Goal: Complete application form

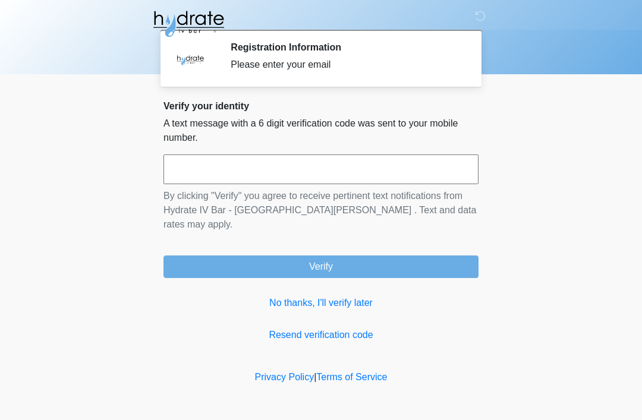
click at [187, 165] on input "text" at bounding box center [320, 169] width 315 height 30
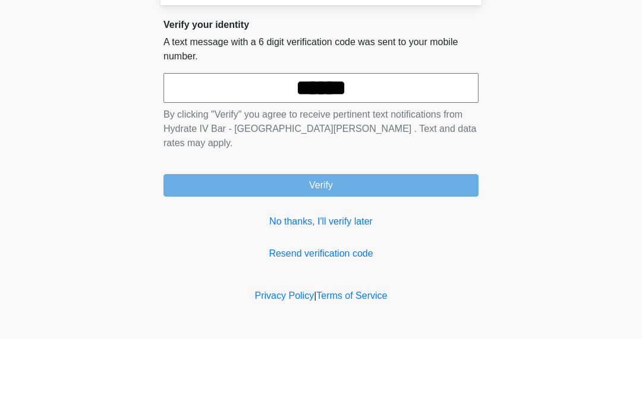
type input "******"
click at [358, 256] on button "Verify" at bounding box center [320, 267] width 315 height 23
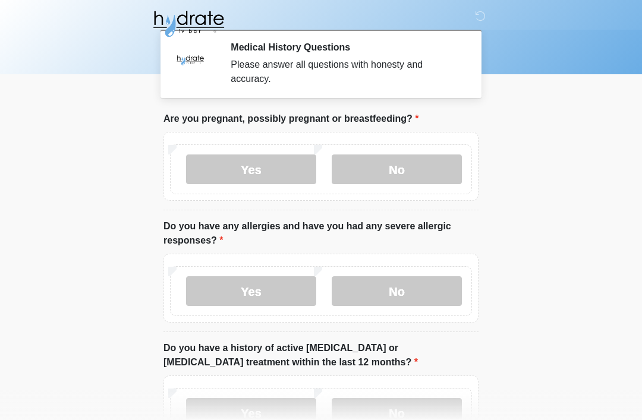
click at [411, 176] on label "No" at bounding box center [397, 169] width 130 height 30
click at [408, 290] on label "No" at bounding box center [397, 291] width 130 height 30
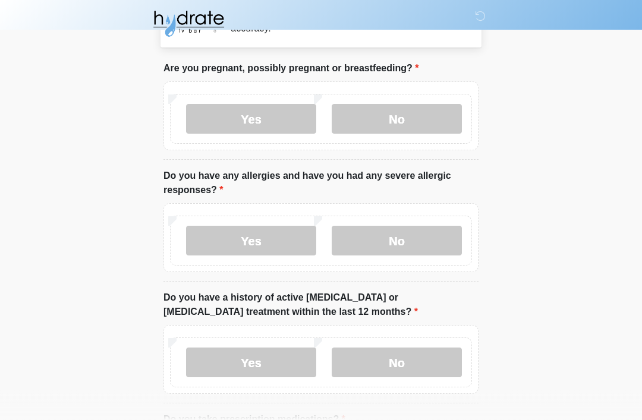
scroll to position [51, 0]
click at [409, 361] on label "No" at bounding box center [397, 363] width 130 height 30
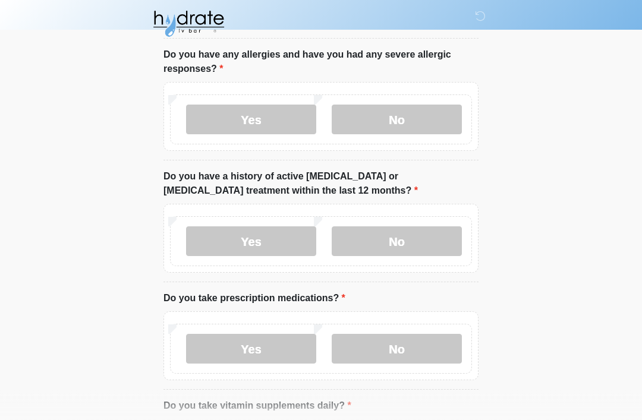
scroll to position [171, 0]
click at [265, 347] on label "Yes" at bounding box center [251, 350] width 130 height 30
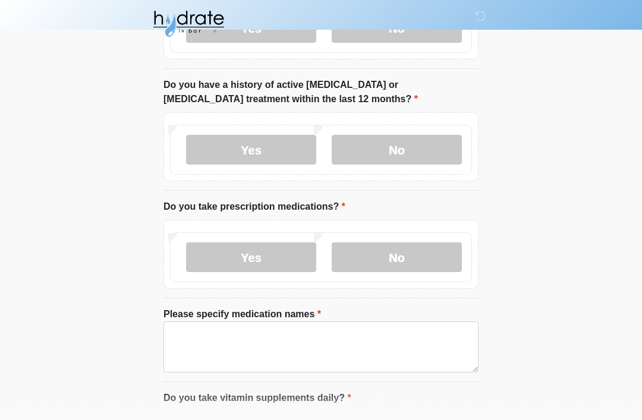
scroll to position [263, 0]
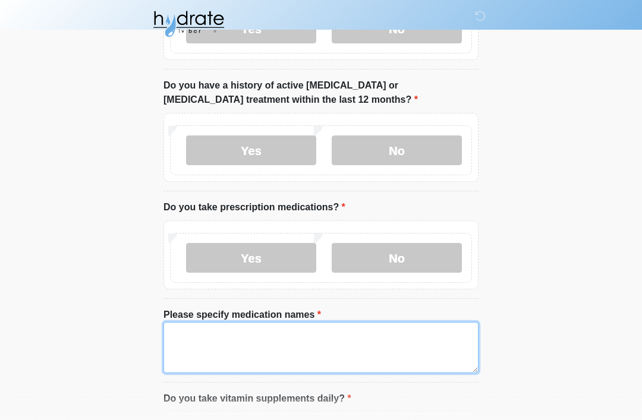
click at [203, 337] on textarea "Please specify medication names" at bounding box center [320, 347] width 315 height 51
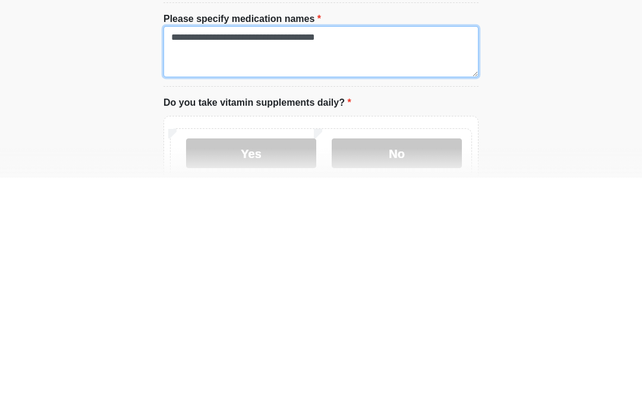
scroll to position [324, 0]
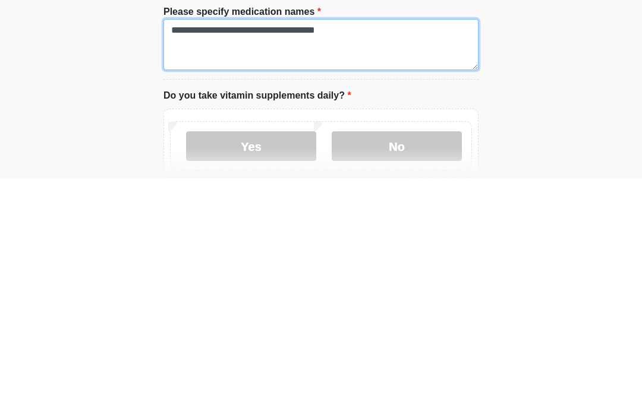
type textarea "**********"
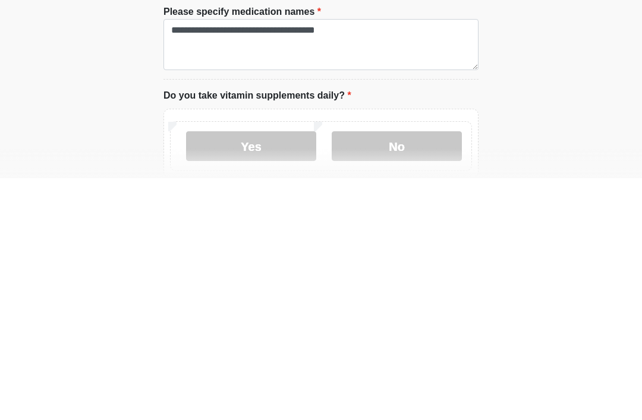
click at [273, 373] on label "Yes" at bounding box center [251, 388] width 130 height 30
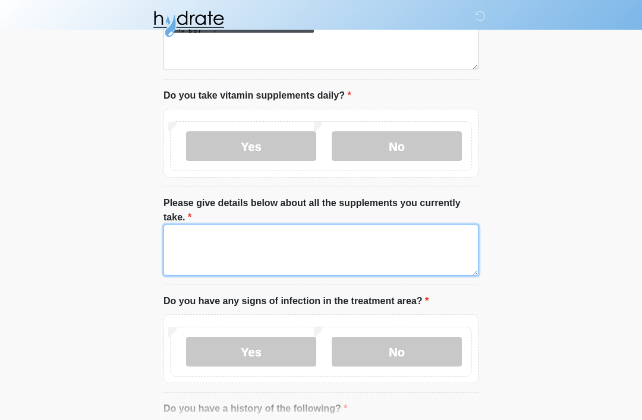
click at [238, 239] on textarea "Please give details below about all the supplements you currently take." at bounding box center [320, 250] width 315 height 51
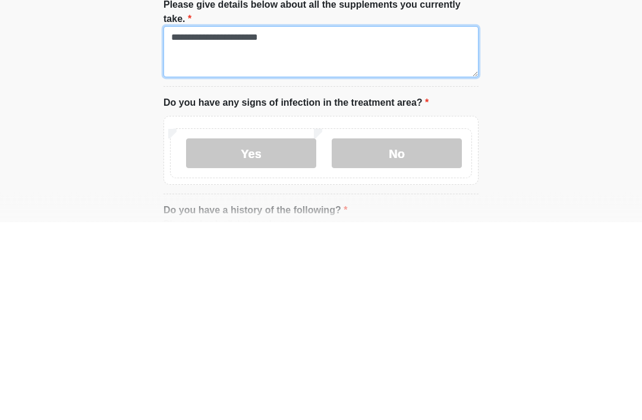
type textarea "**********"
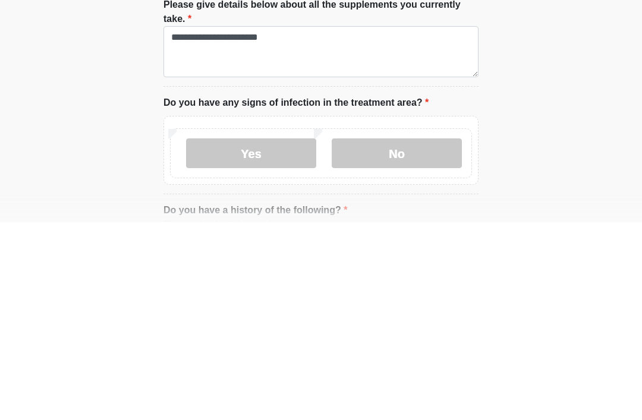
click at [392, 337] on label "No" at bounding box center [397, 352] width 130 height 30
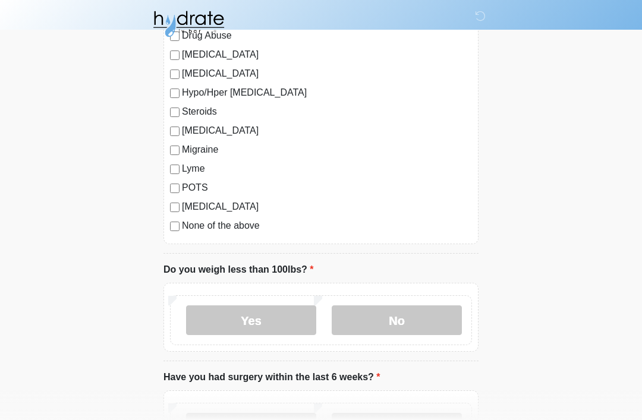
scroll to position [1402, 0]
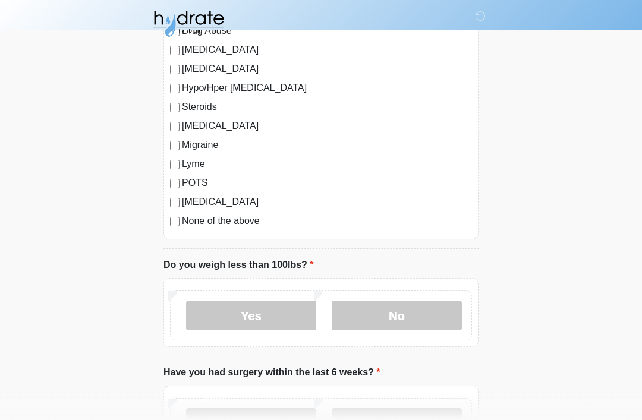
click at [409, 320] on label "No" at bounding box center [397, 316] width 130 height 30
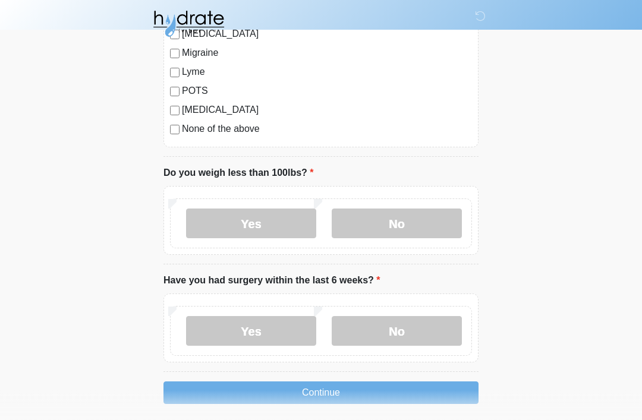
click at [417, 325] on label "No" at bounding box center [397, 332] width 130 height 30
click at [363, 396] on button "Continue" at bounding box center [320, 392] width 315 height 23
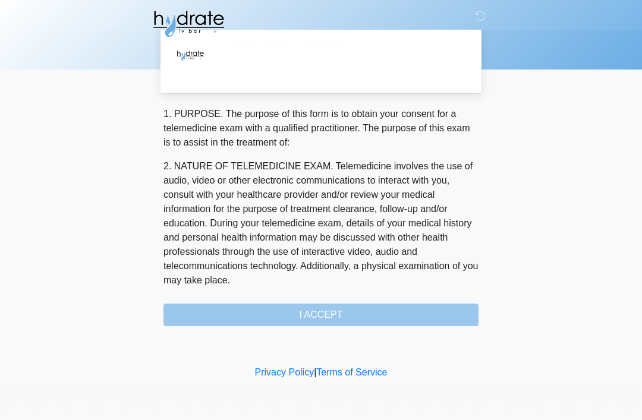
scroll to position [0, 0]
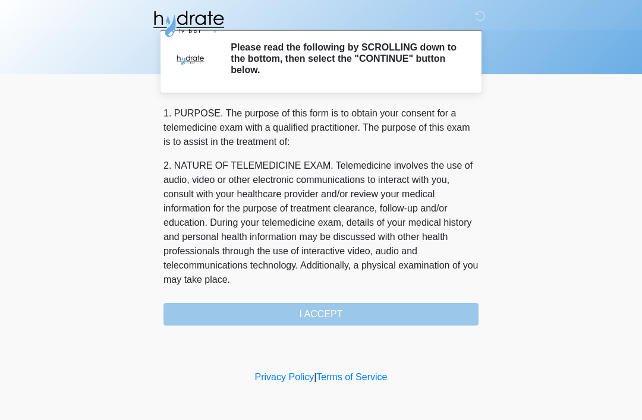
click at [318, 310] on div "1. PURPOSE. The purpose of this form is to obtain your consent for a telemedici…" at bounding box center [320, 215] width 315 height 219
click at [335, 313] on div "1. PURPOSE. The purpose of this form is to obtain your consent for a telemedici…" at bounding box center [320, 215] width 315 height 219
click at [321, 327] on div "‎ ‎ ‎ Please read the following by SCROLLING down to the bottom, then select th…" at bounding box center [321, 184] width 357 height 344
click at [294, 72] on h2 "Please read the following by SCROLLING down to the bottom, then select the "CON…" at bounding box center [346, 59] width 230 height 34
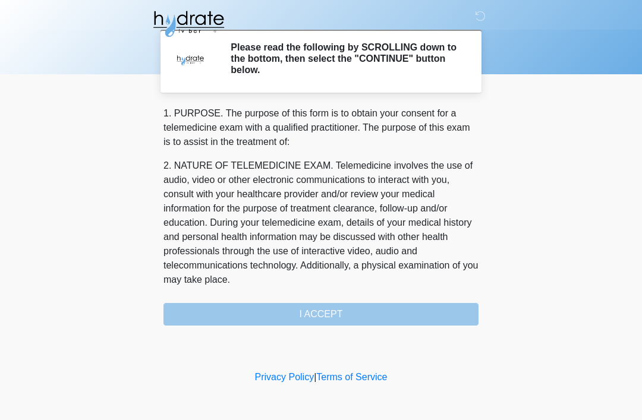
click at [322, 192] on p "2. NATURE OF TELEMEDICINE EXAM. Telemedicine involves the use of audio, video o…" at bounding box center [320, 223] width 315 height 128
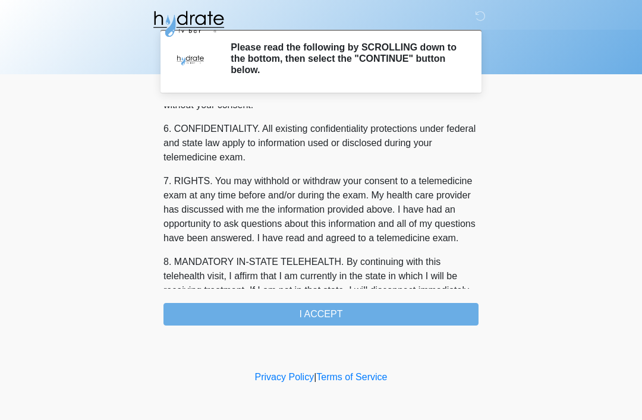
scroll to position [459, 0]
click at [340, 317] on button "I ACCEPT" at bounding box center [320, 314] width 315 height 23
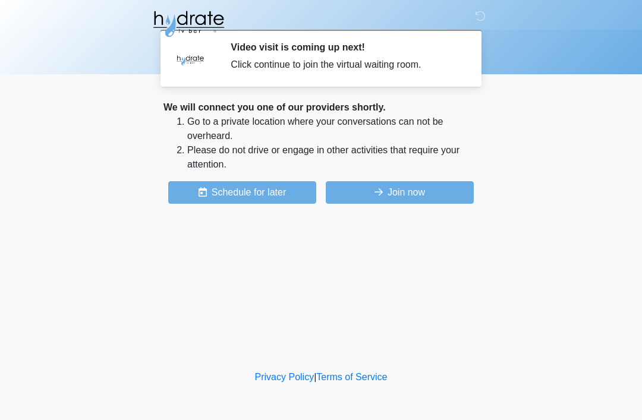
click at [409, 192] on button "Join now" at bounding box center [400, 192] width 148 height 23
